Goal: Task Accomplishment & Management: Manage account settings

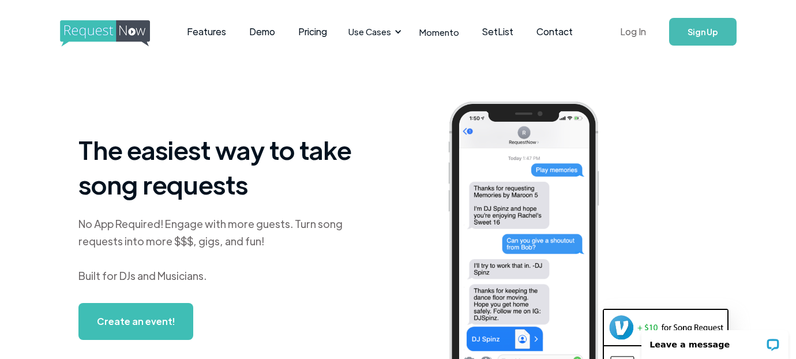
click at [636, 29] on link "Log In" at bounding box center [633, 32] width 49 height 40
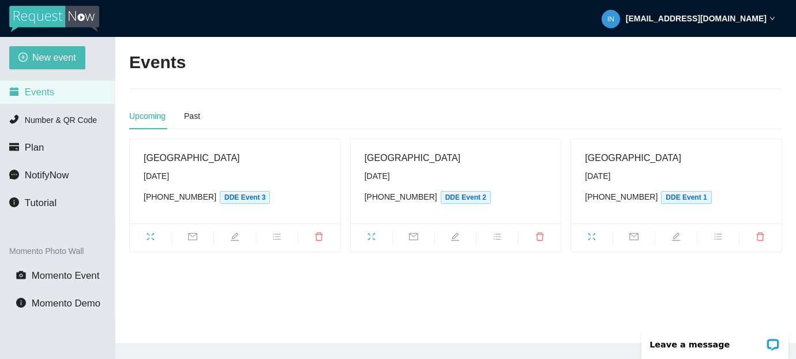
click at [749, 14] on strong "[EMAIL_ADDRESS][DOMAIN_NAME]" at bounding box center [696, 18] width 141 height 9
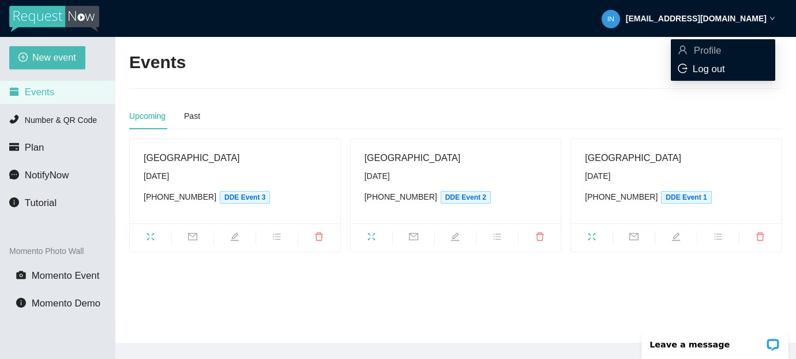
click at [690, 73] on div "Log out" at bounding box center [723, 69] width 91 height 13
